Goal: Check status: Check status

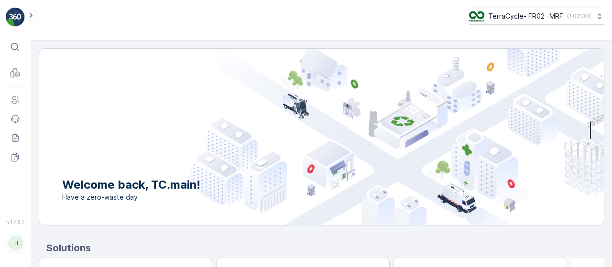
click at [452, 19] on div "TerraCycle- FR02 -MRF ( +02:00 )" at bounding box center [321, 16] width 565 height 17
click at [31, 15] on icon at bounding box center [31, 15] width 3 height 5
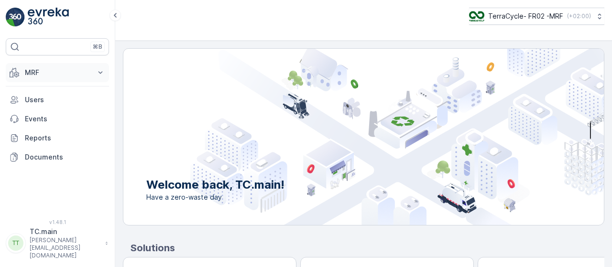
click at [54, 72] on p "MRF" at bounding box center [57, 73] width 65 height 10
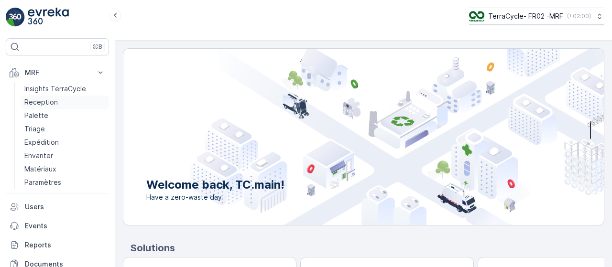
click at [53, 100] on p "Reception" at bounding box center [40, 103] width 33 height 10
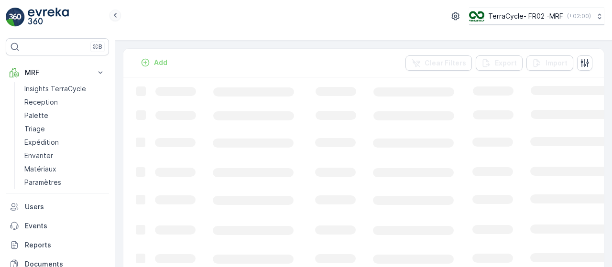
click at [117, 17] on icon at bounding box center [115, 15] width 11 height 11
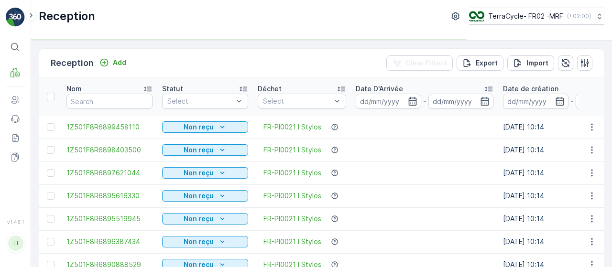
click at [332, 99] on div at bounding box center [297, 102] width 70 height 8
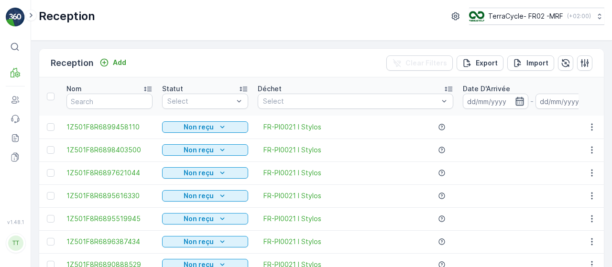
click at [518, 100] on icon "button" at bounding box center [520, 102] width 10 height 10
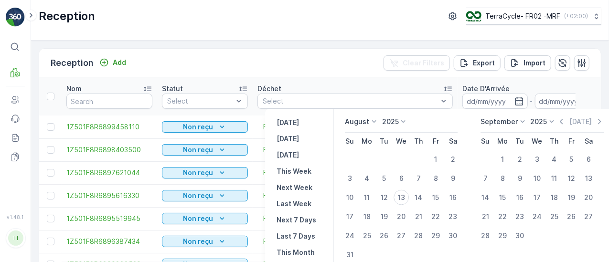
click at [372, 121] on icon at bounding box center [374, 122] width 10 height 10
click at [374, 212] on li "July" at bounding box center [369, 211] width 48 height 13
click at [368, 124] on p "August" at bounding box center [357, 122] width 24 height 10
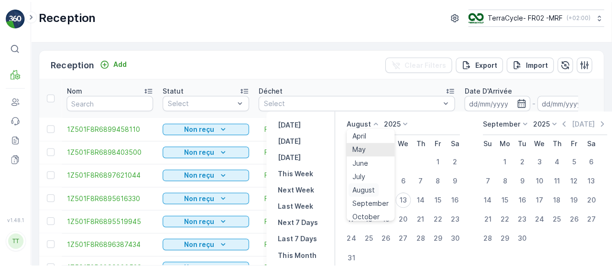
scroll to position [48, 0]
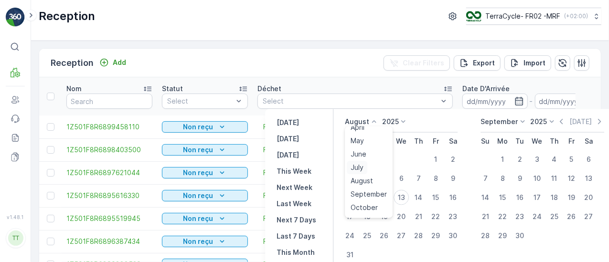
click at [362, 164] on span "July" at bounding box center [357, 168] width 13 height 10
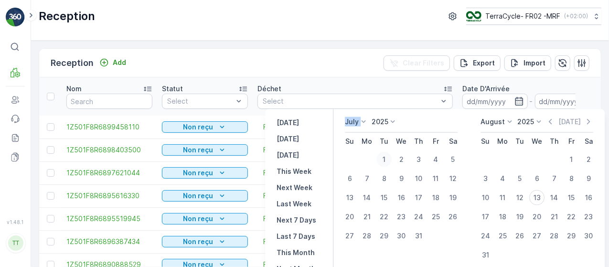
click at [384, 158] on div "1" at bounding box center [384, 159] width 15 height 15
type input "01.07.2025"
click at [384, 158] on div "1" at bounding box center [384, 159] width 15 height 15
type input "01.07.2025"
click at [421, 235] on div "31" at bounding box center [418, 235] width 15 height 15
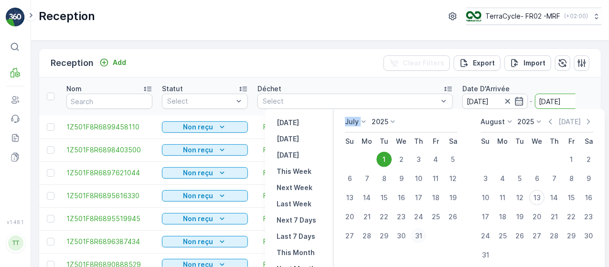
type input "31.07.2025"
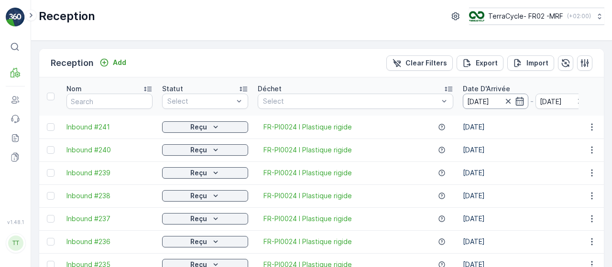
click at [520, 99] on input "01.07.2025" at bounding box center [495, 101] width 65 height 15
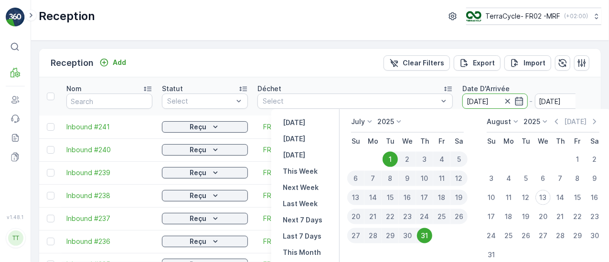
click at [369, 120] on icon at bounding box center [370, 122] width 10 height 10
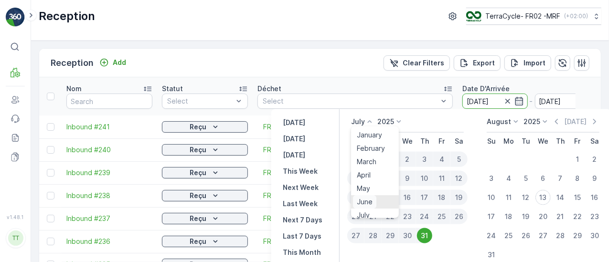
click at [365, 203] on span "June" at bounding box center [365, 202] width 16 height 10
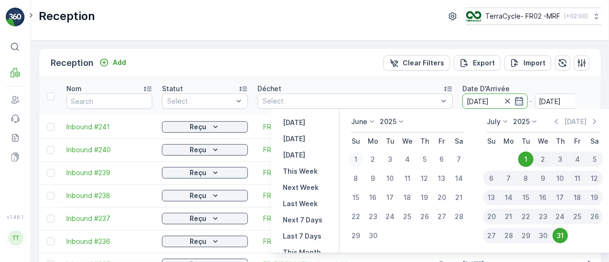
click at [359, 159] on div "1" at bounding box center [355, 159] width 15 height 15
type input "01.06.2025"
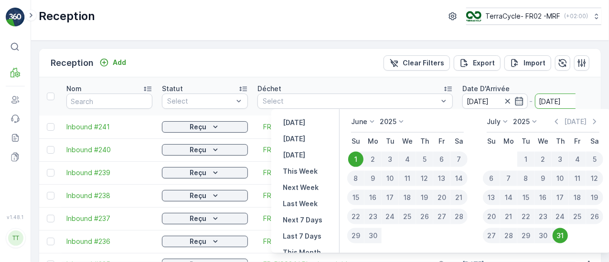
click at [358, 159] on div "1" at bounding box center [355, 159] width 15 height 15
type input "01.06.2025"
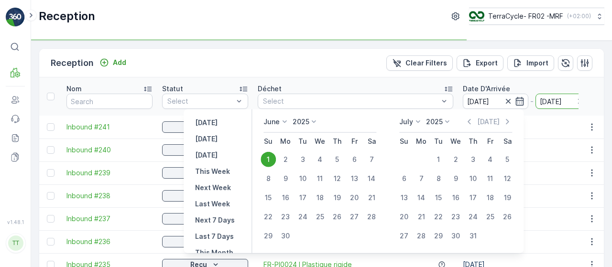
click at [515, 100] on icon "button" at bounding box center [520, 102] width 10 height 10
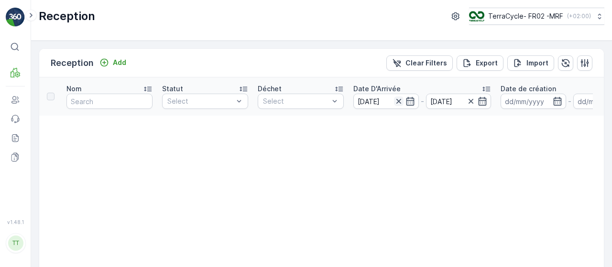
click at [396, 100] on icon "button" at bounding box center [399, 102] width 10 height 10
click at [471, 102] on icon "button" at bounding box center [470, 101] width 5 height 5
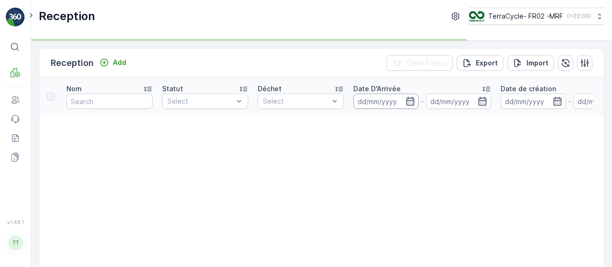
click at [414, 101] on input at bounding box center [385, 101] width 65 height 15
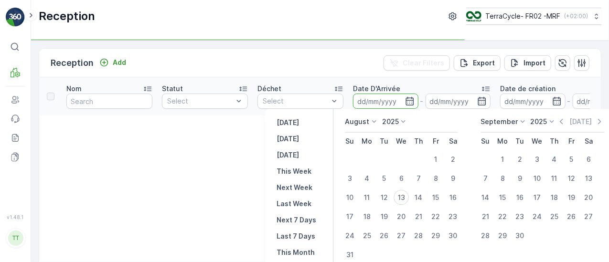
click at [359, 123] on p "August" at bounding box center [357, 122] width 24 height 10
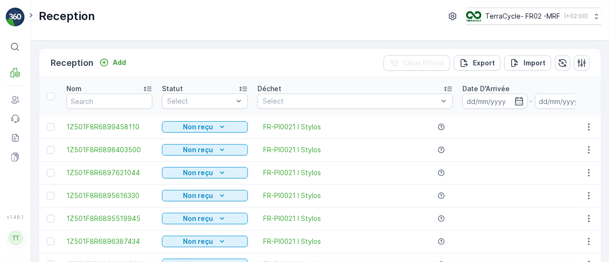
click at [361, 200] on div "FR-PI0021 I Stylos" at bounding box center [355, 196] width 195 height 10
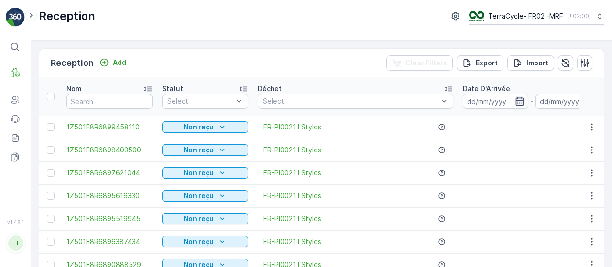
click at [515, 99] on icon "button" at bounding box center [520, 102] width 10 height 10
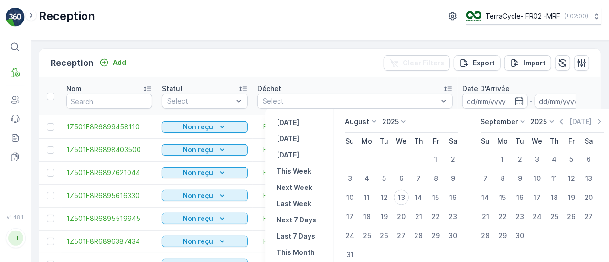
click at [368, 122] on div "August" at bounding box center [362, 122] width 34 height 10
click at [361, 200] on span "June" at bounding box center [359, 202] width 16 height 10
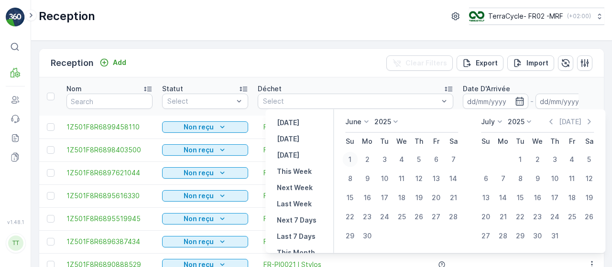
click at [352, 159] on div "1" at bounding box center [349, 159] width 15 height 15
type input "01.06.2025"
click at [352, 159] on div "1" at bounding box center [349, 159] width 15 height 15
type input "01.06.2025"
click at [369, 237] on div "30" at bounding box center [366, 235] width 15 height 15
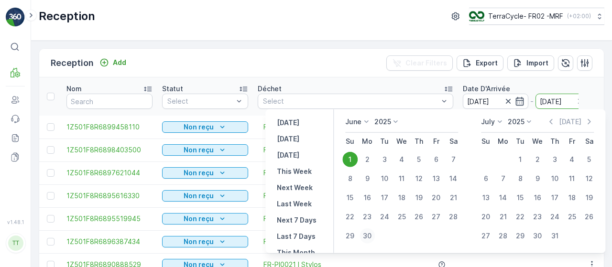
type input "30.06.2025"
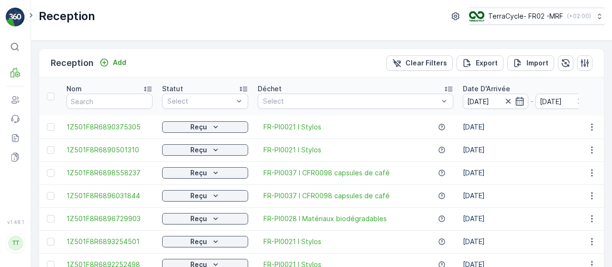
scroll to position [1035, 0]
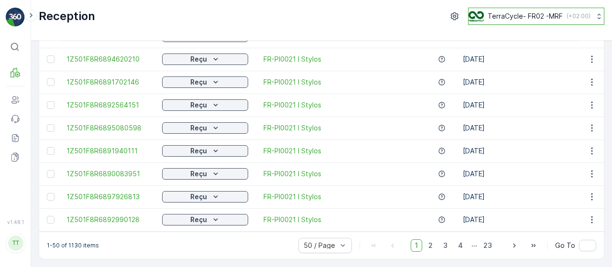
click at [550, 19] on p "TerraCycle- FR02 -MRF" at bounding box center [525, 16] width 75 height 10
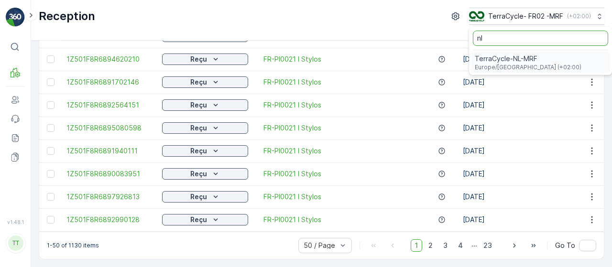
type input "nl"
click at [525, 66] on span "Europe/Amsterdam (+02:00)" at bounding box center [528, 68] width 107 height 8
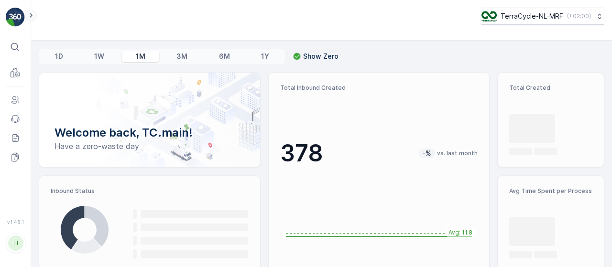
click at [34, 15] on icon at bounding box center [31, 15] width 11 height 11
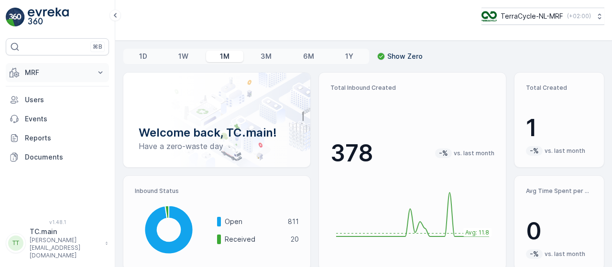
click at [39, 68] on p "MRF" at bounding box center [57, 73] width 65 height 10
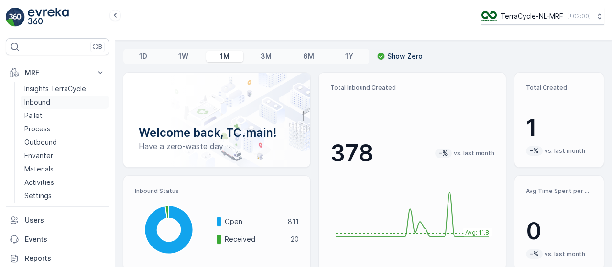
click at [50, 101] on p "Inbound" at bounding box center [37, 103] width 26 height 10
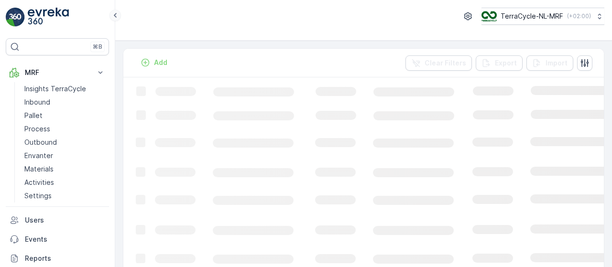
click at [116, 18] on icon at bounding box center [115, 15] width 11 height 11
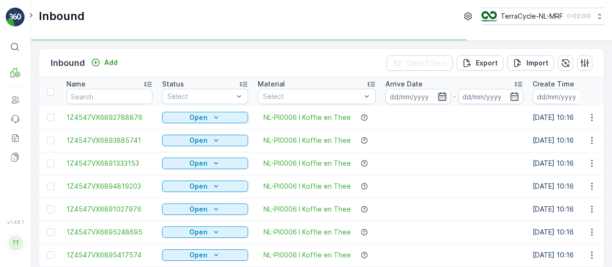
click at [444, 95] on icon "button" at bounding box center [442, 97] width 10 height 10
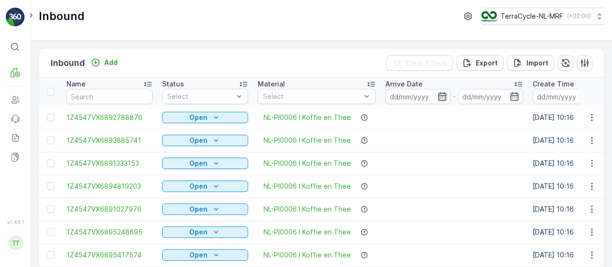
click at [440, 97] on icon "button" at bounding box center [442, 96] width 8 height 9
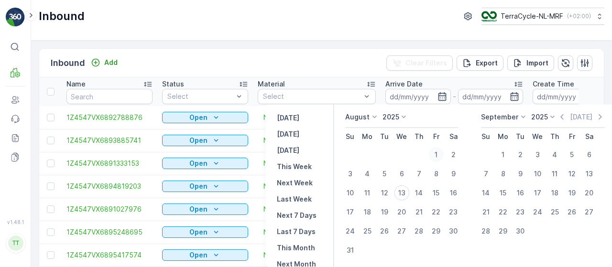
click at [434, 152] on div "1" at bounding box center [435, 154] width 15 height 15
type input "[DATE]"
click at [402, 194] on div "13" at bounding box center [401, 192] width 15 height 15
type input "[DATE]"
click at [439, 94] on icon "button" at bounding box center [442, 97] width 10 height 10
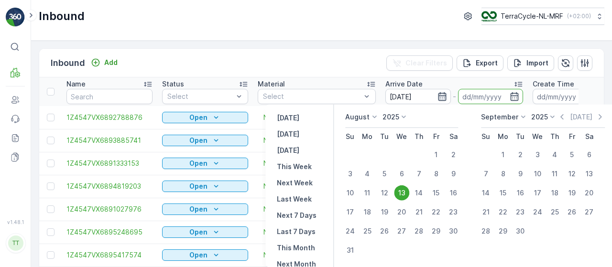
type input "[DATE]"
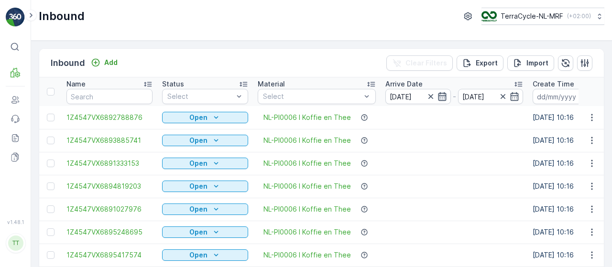
click at [441, 94] on icon "button" at bounding box center [442, 97] width 10 height 10
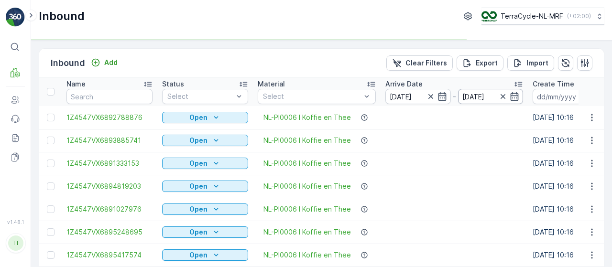
click at [458, 89] on input "[DATE]" at bounding box center [490, 96] width 65 height 15
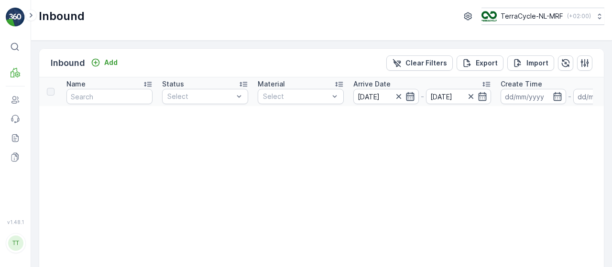
click at [408, 97] on icon "button" at bounding box center [410, 97] width 10 height 10
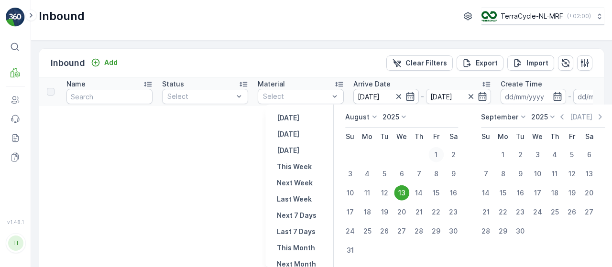
click at [437, 152] on div "1" at bounding box center [435, 154] width 15 height 15
type input "[DATE]"
click at [404, 190] on div "13" at bounding box center [401, 192] width 15 height 15
type input "[DATE]"
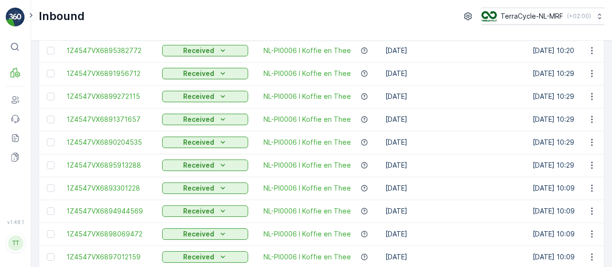
scroll to position [1025, 0]
